Goal: Check status

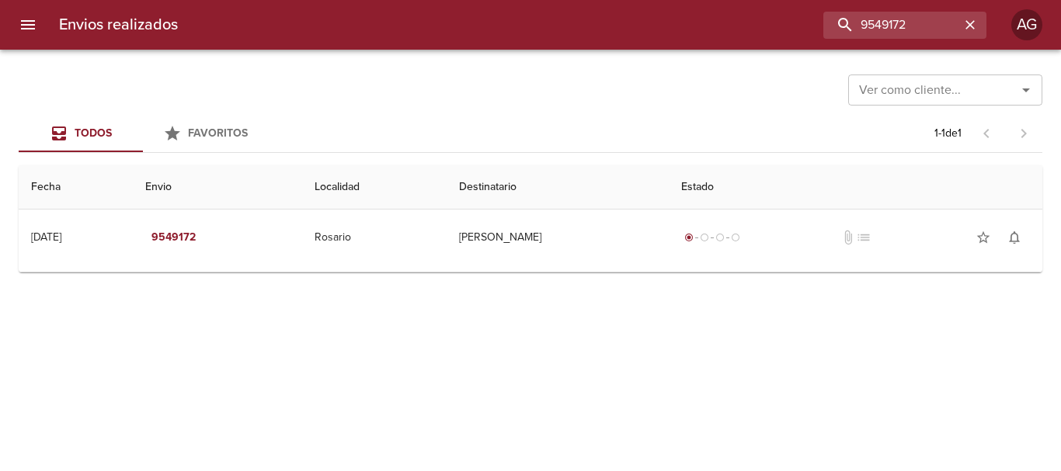
click at [904, 33] on input "9549172" at bounding box center [891, 25] width 137 height 27
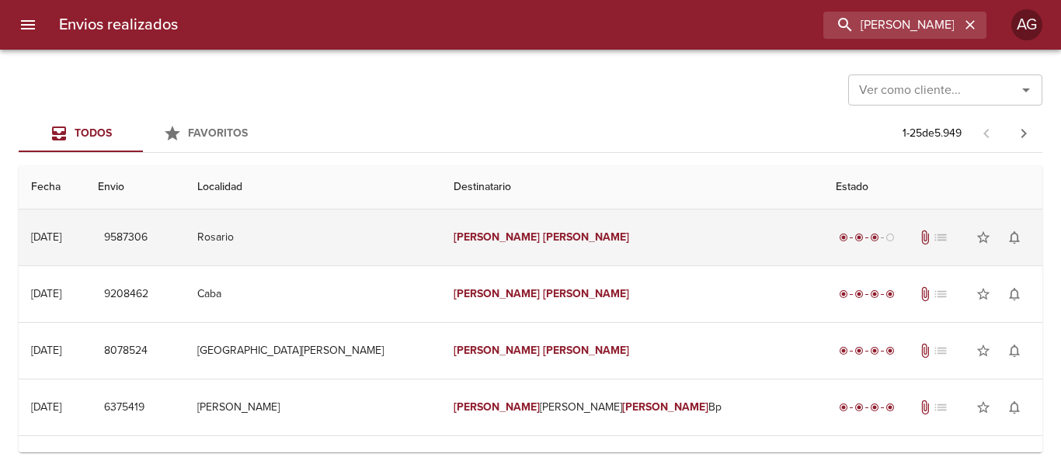
click at [663, 247] on td "[PERSON_NAME]" at bounding box center [632, 238] width 382 height 56
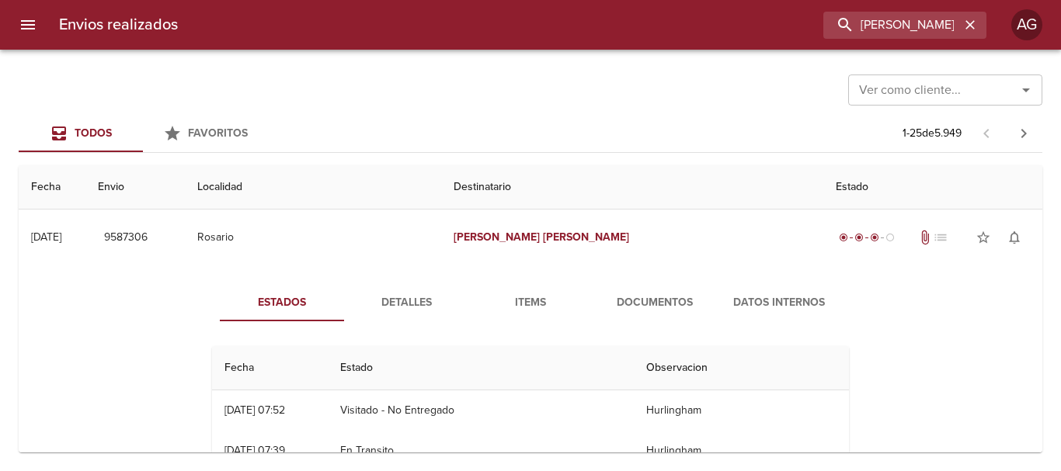
click at [415, 310] on span "Detalles" at bounding box center [406, 302] width 106 height 19
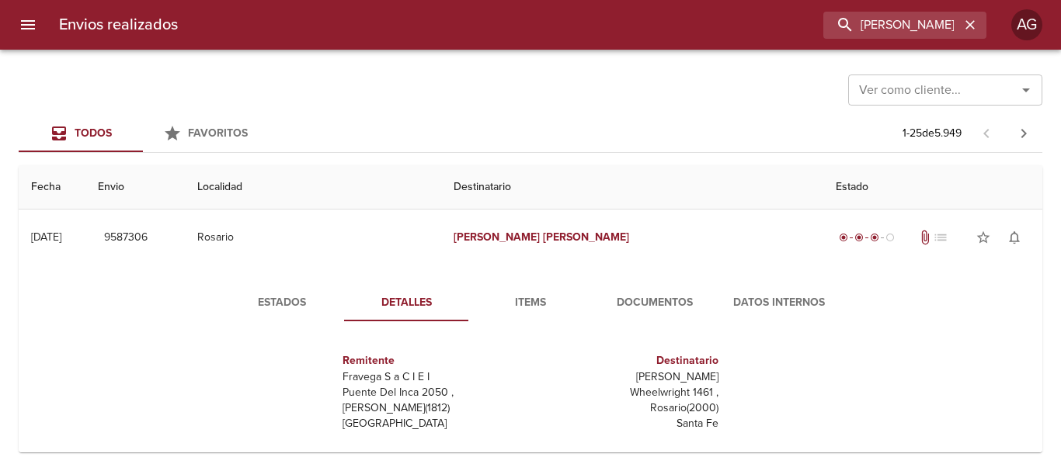
drag, startPoint x: 265, startPoint y: 325, endPoint x: 273, endPoint y: 306, distance: 21.2
click at [269, 314] on div "Estados Detalles Items Documentos Datos Internos Remitente Fravega S a C I E I …" at bounding box center [530, 464] width 683 height 360
click at [273, 306] on span "Estados" at bounding box center [282, 302] width 106 height 19
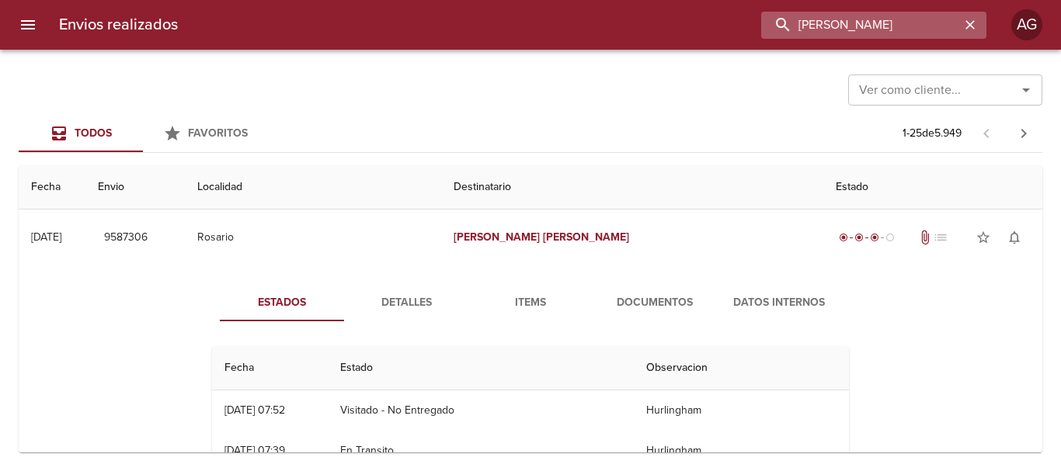
click at [898, 23] on input "[PERSON_NAME]" at bounding box center [860, 25] width 199 height 27
click at [898, 23] on input "9587306" at bounding box center [860, 25] width 199 height 27
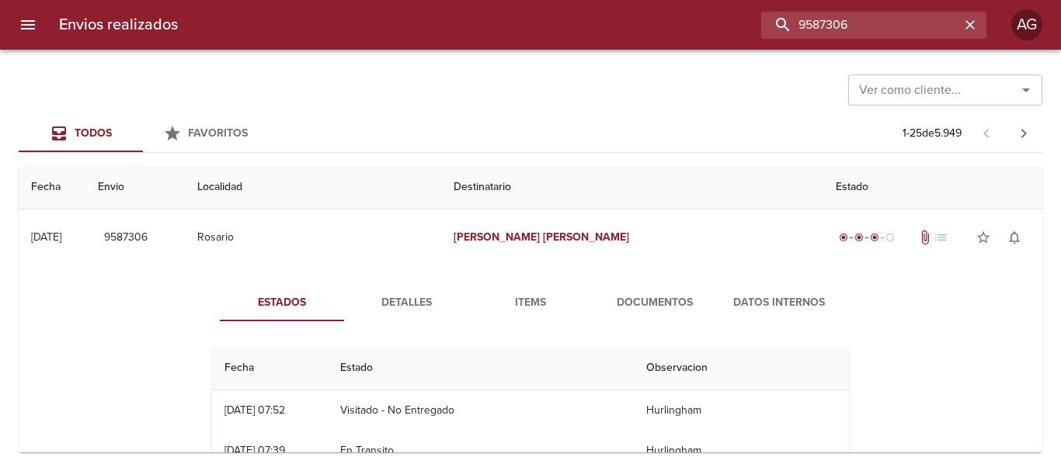
type input "9587306"
